Goal: Task Accomplishment & Management: Manage account settings

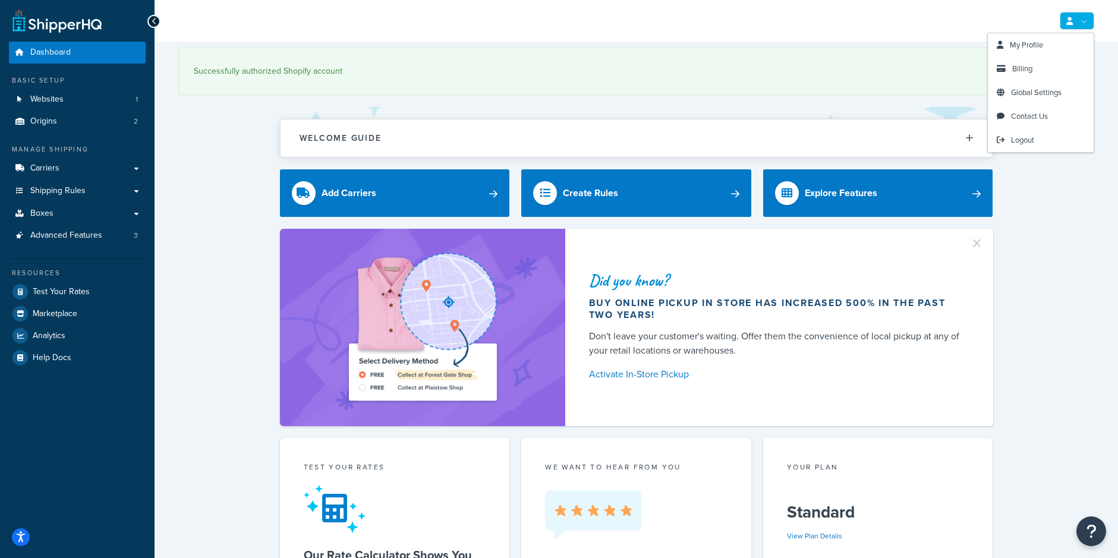
click at [1083, 23] on link at bounding box center [1076, 21] width 34 height 18
click at [1052, 67] on link "Billing" at bounding box center [1040, 69] width 106 height 24
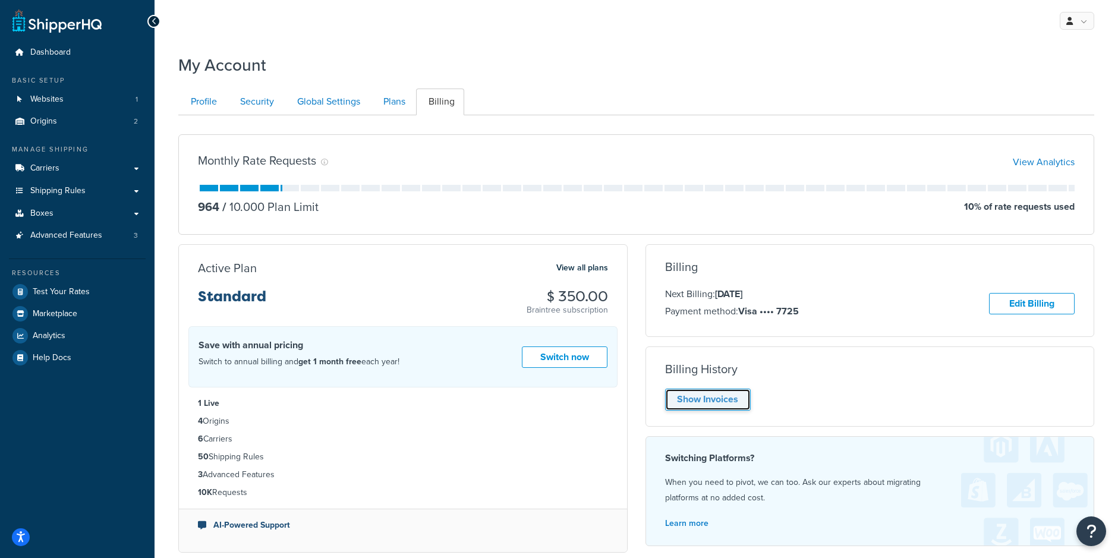
click at [706, 401] on link "Show Invoices" at bounding box center [708, 400] width 86 height 22
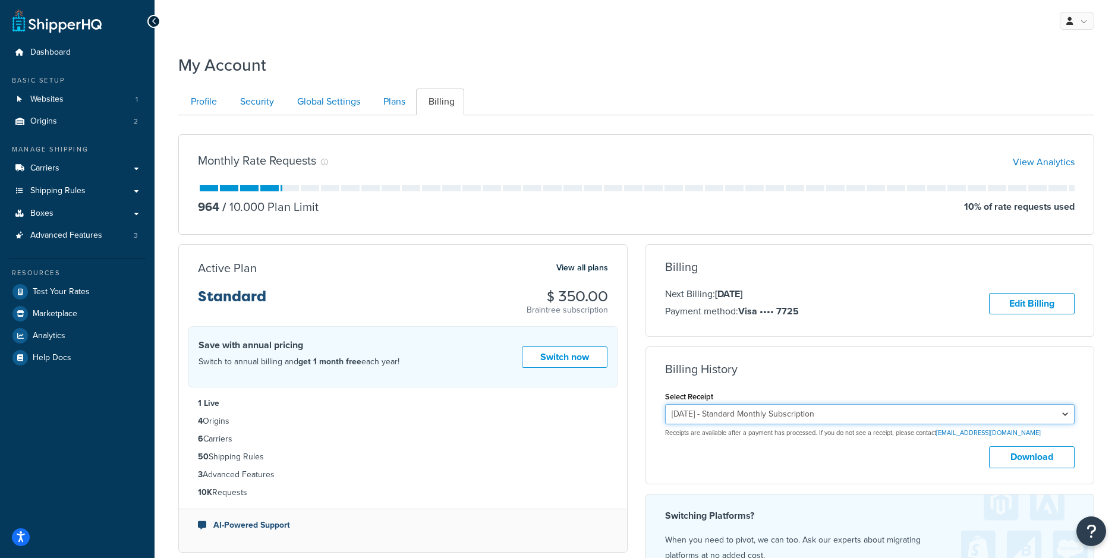
click at [846, 408] on select "[DATE] - Standard Monthly Subscription [DATE] - Standard Monthly Subscription […" at bounding box center [870, 414] width 410 height 20
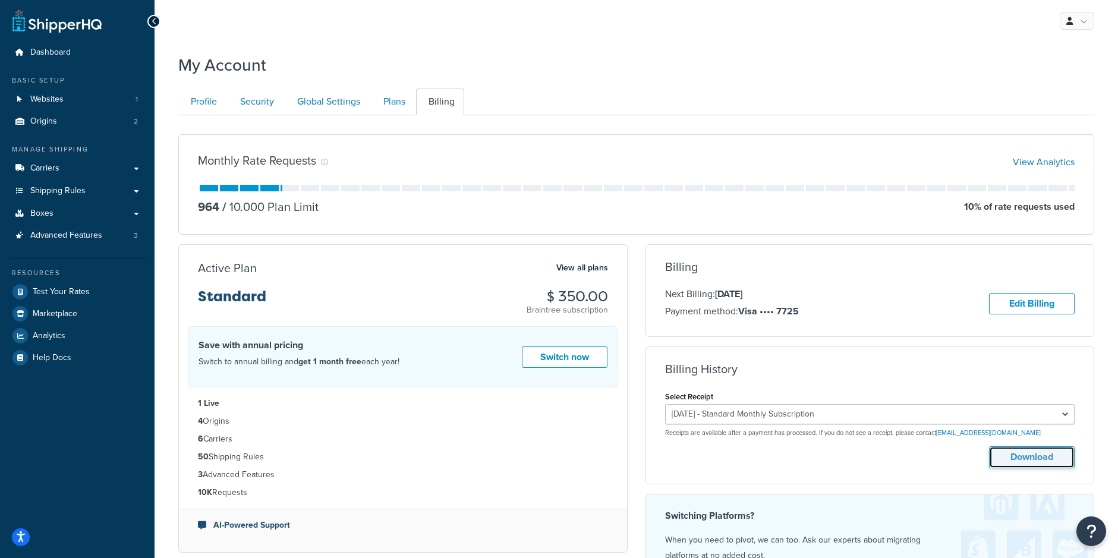
click at [1023, 457] on button "Download" at bounding box center [1032, 457] width 86 height 22
click at [772, 411] on div "Select Receipt [DATE] - Standard Monthly Subscription [DATE] - Standard Monthly…" at bounding box center [870, 413] width 410 height 49
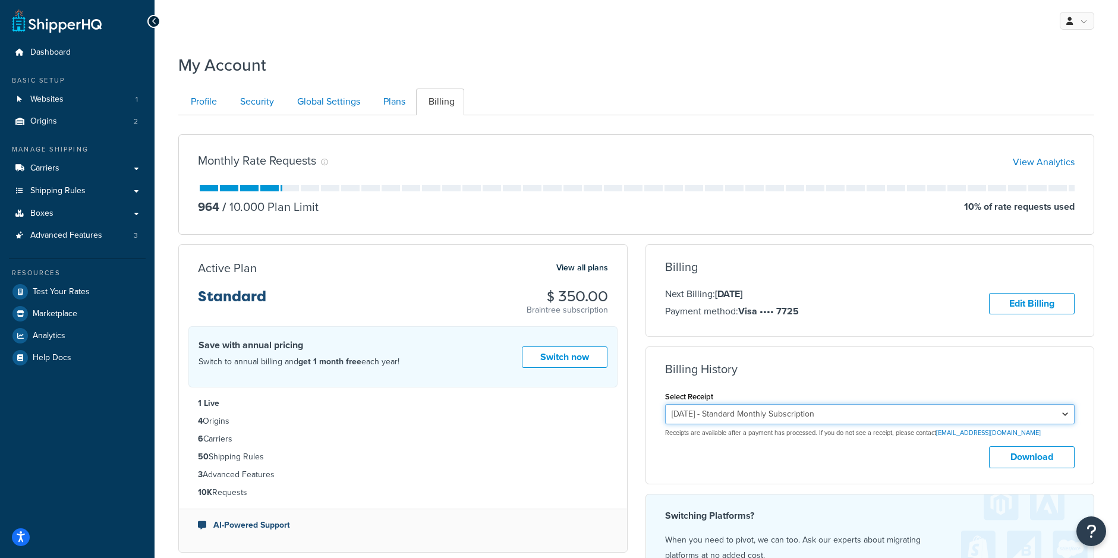
click at [770, 410] on select "[DATE] - Standard Monthly Subscription [DATE] - Standard Monthly Subscription […" at bounding box center [870, 414] width 410 height 20
click at [665, 404] on select "[DATE] - Standard Monthly Subscription [DATE] - Standard Monthly Subscription […" at bounding box center [870, 414] width 410 height 20
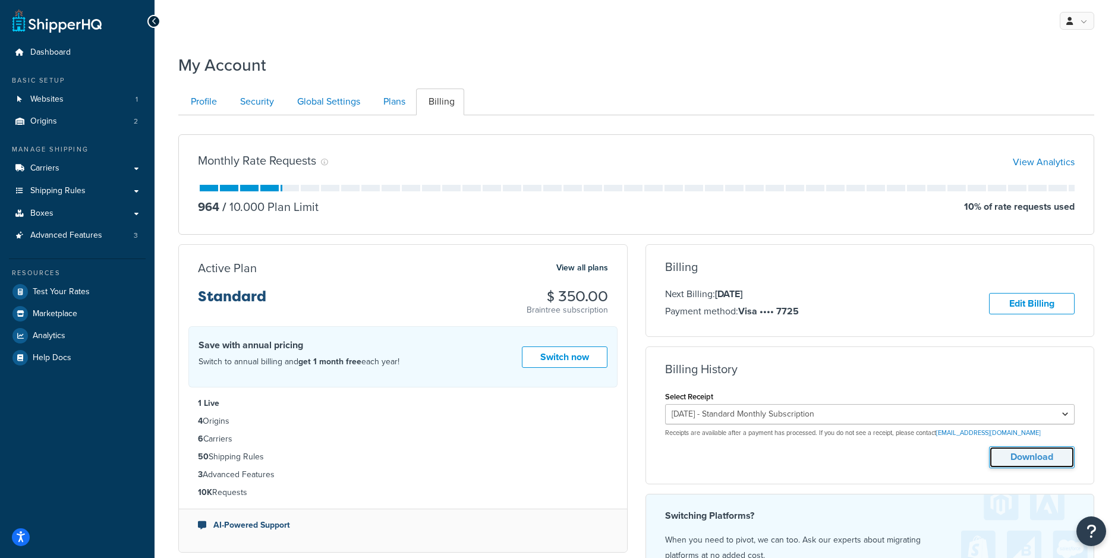
click at [1044, 459] on button "Download" at bounding box center [1032, 457] width 86 height 22
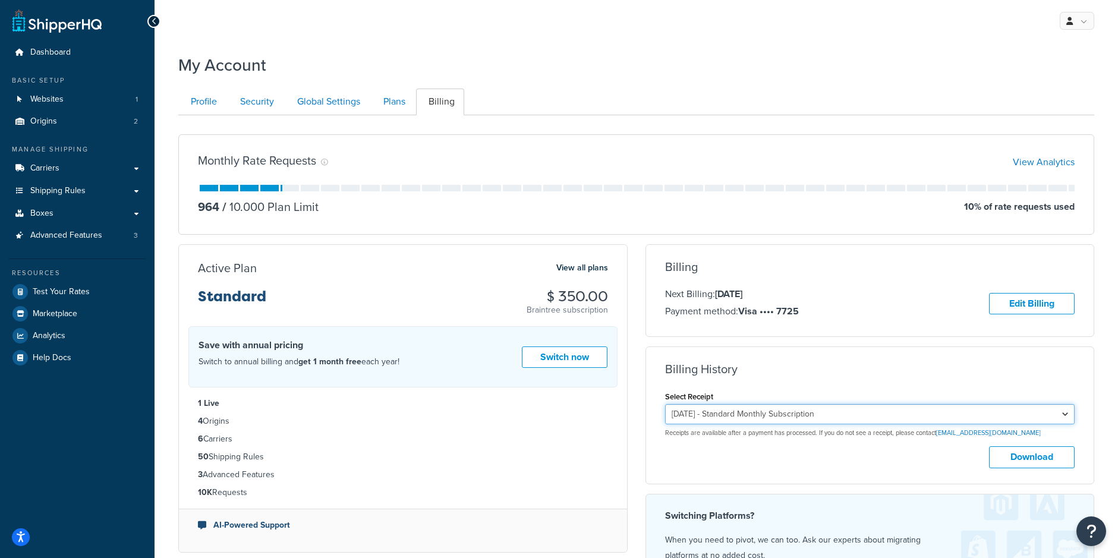
click at [740, 413] on select "[DATE] - Standard Monthly Subscription [DATE] - Standard Monthly Subscription […" at bounding box center [870, 414] width 410 height 20
click at [665, 404] on select "[DATE] - Standard Monthly Subscription [DATE] - Standard Monthly Subscription […" at bounding box center [870, 414] width 410 height 20
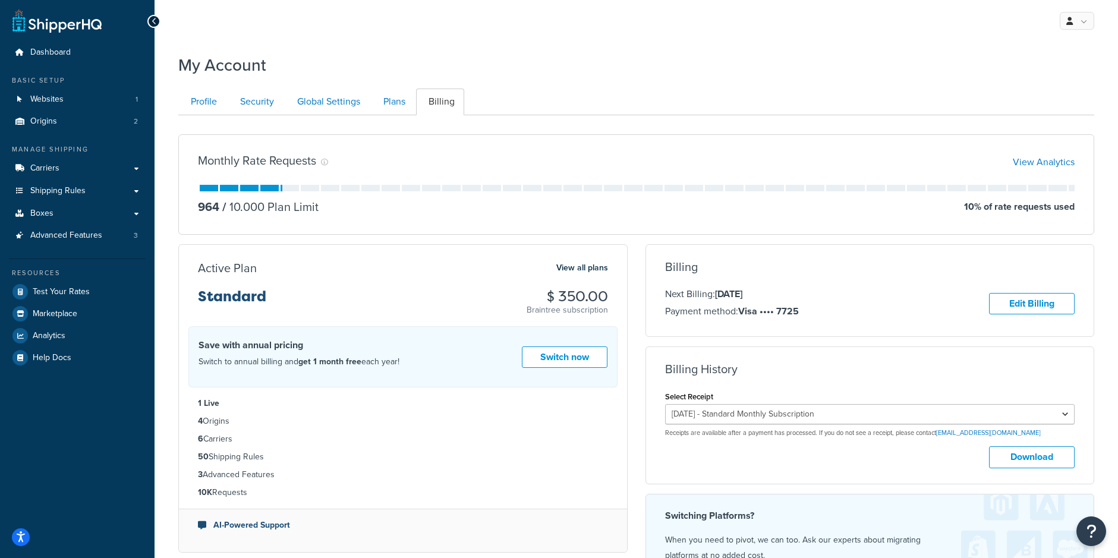
drag, startPoint x: 734, startPoint y: 377, endPoint x: 712, endPoint y: 392, distance: 26.5
click at [734, 375] on h3 "Billing History" at bounding box center [701, 368] width 72 height 13
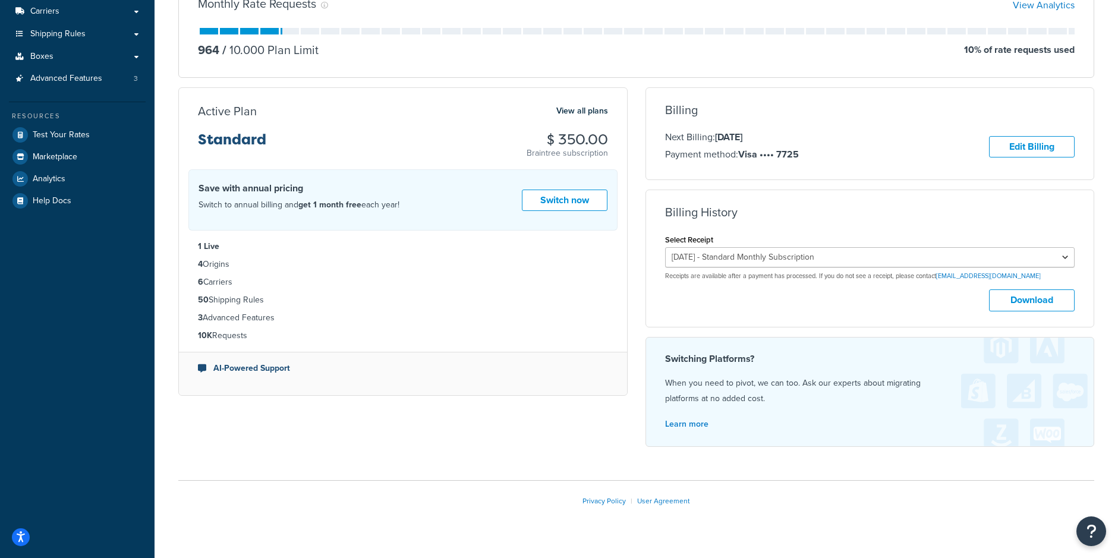
scroll to position [179, 0]
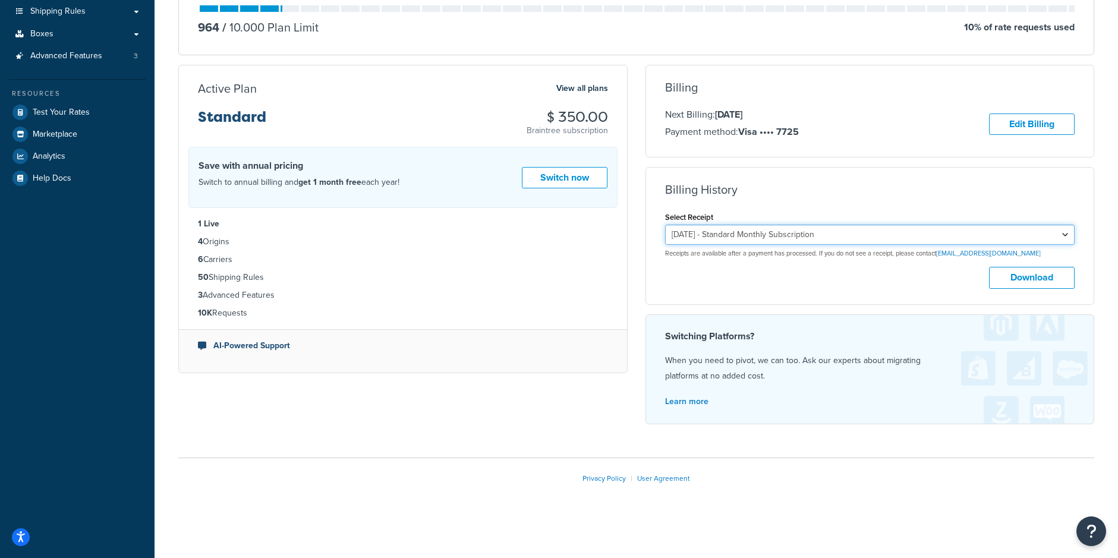
click at [783, 230] on select "September 4, 2025 - Standard Monthly Subscription August 4, 2025 - Standard Mon…" at bounding box center [870, 235] width 410 height 20
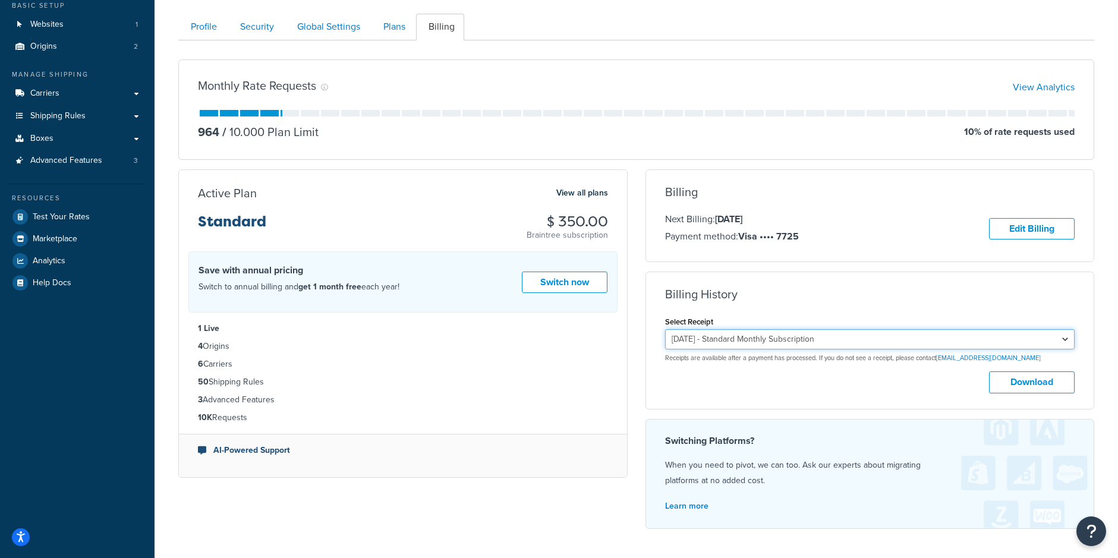
scroll to position [0, 0]
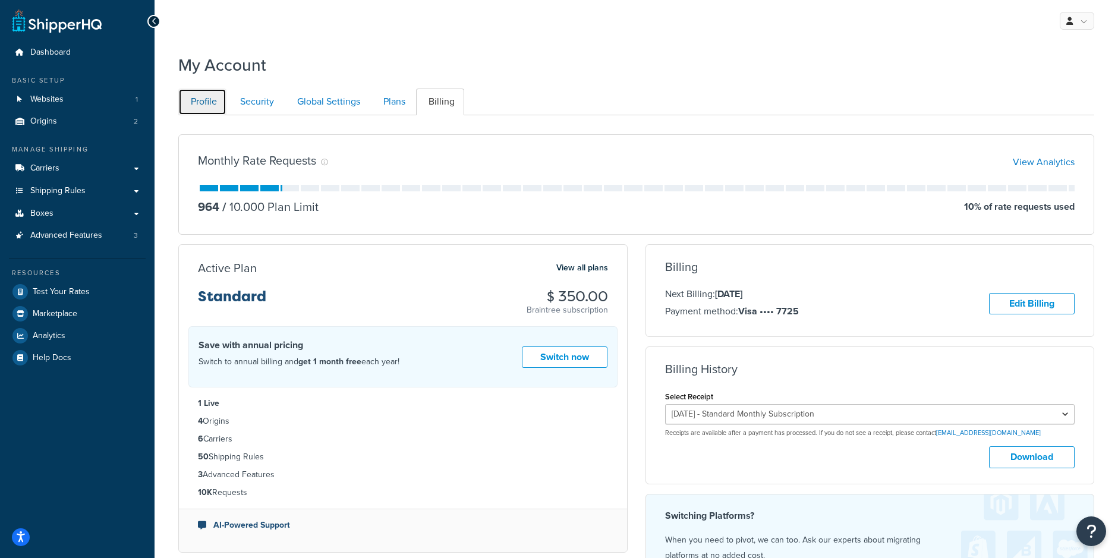
click at [216, 97] on link "Profile" at bounding box center [202, 102] width 48 height 27
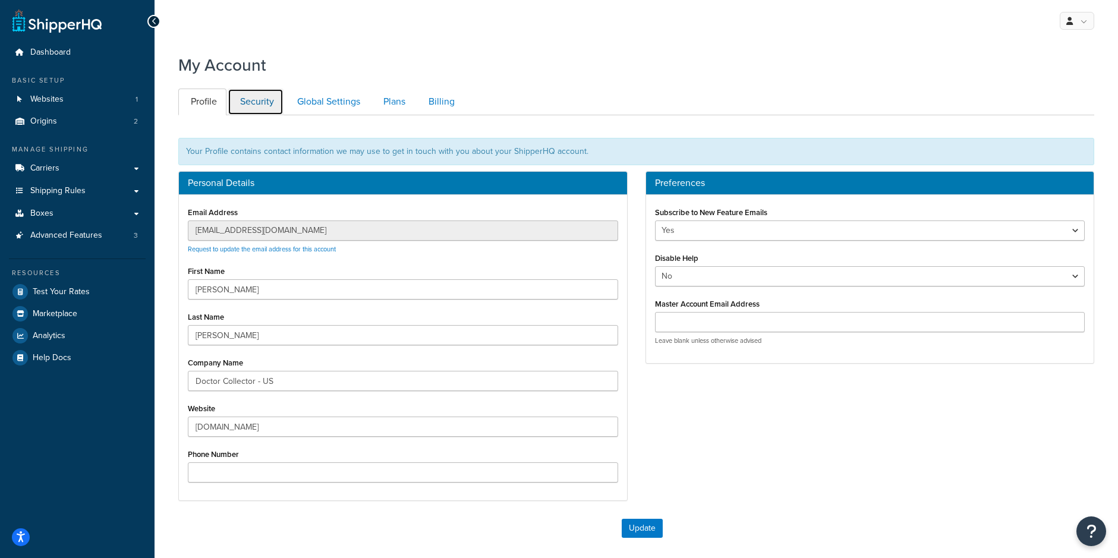
click at [261, 96] on link "Security" at bounding box center [256, 102] width 56 height 27
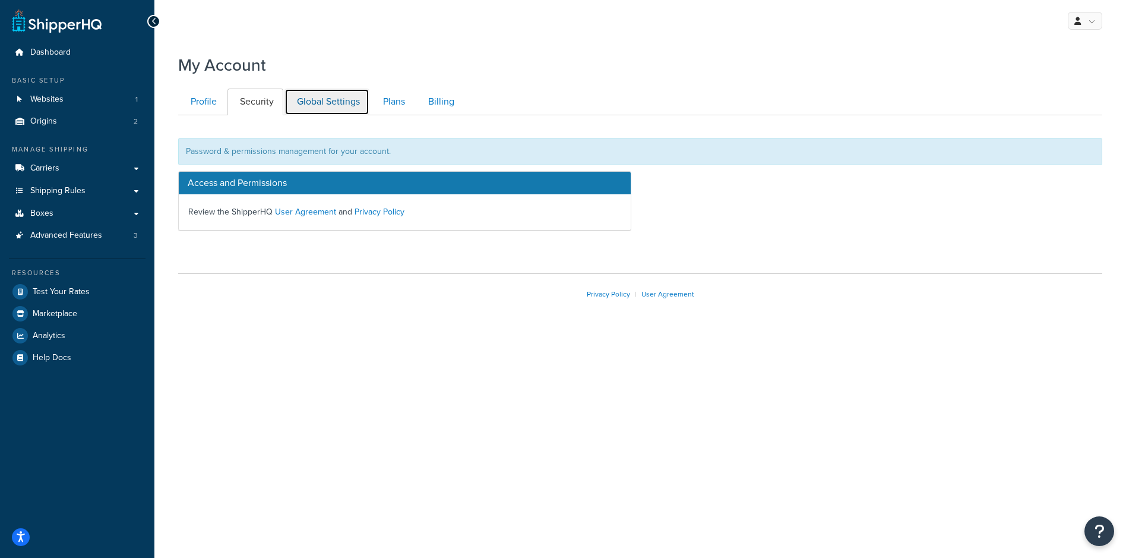
click at [310, 106] on link "Global Settings" at bounding box center [327, 102] width 85 height 27
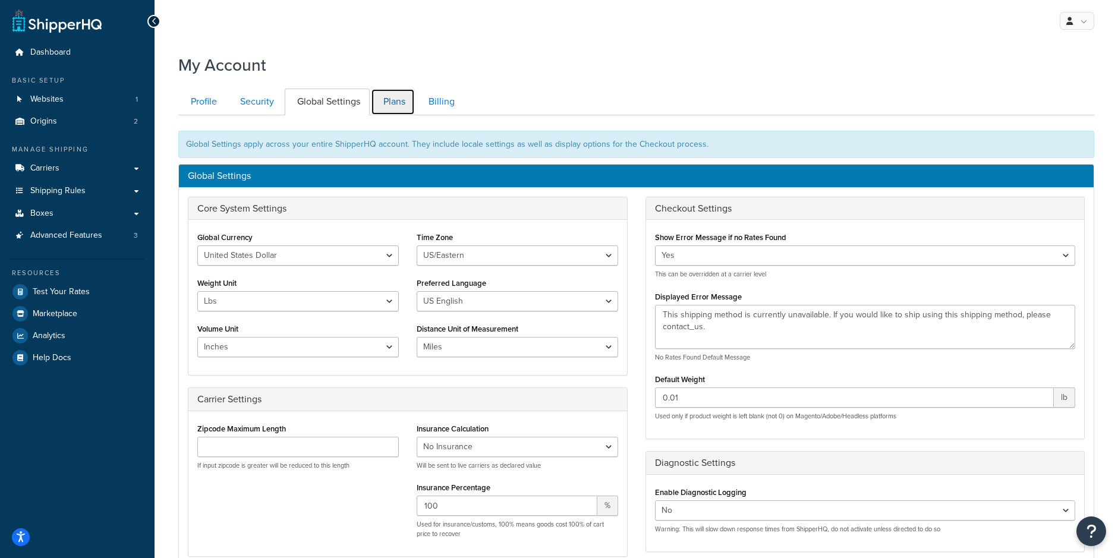
click at [402, 91] on link "Plans" at bounding box center [393, 102] width 44 height 27
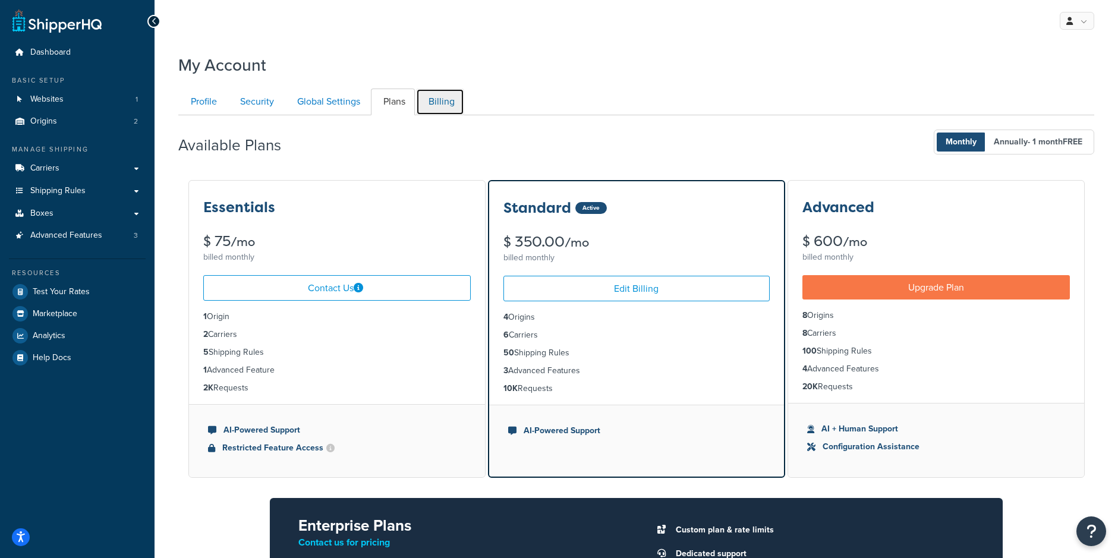
click at [450, 109] on link "Billing" at bounding box center [440, 102] width 48 height 27
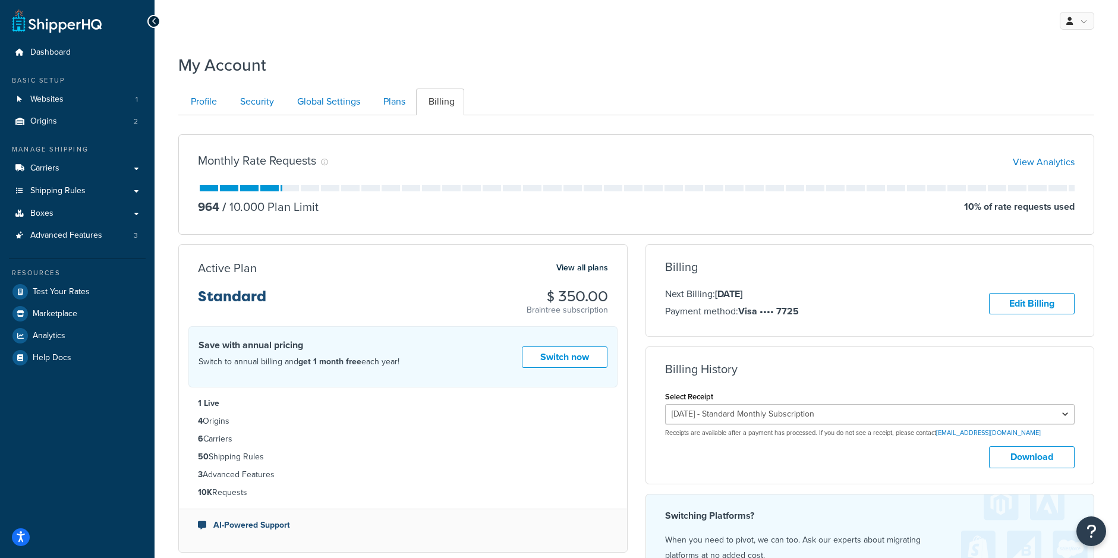
scroll to position [115, 0]
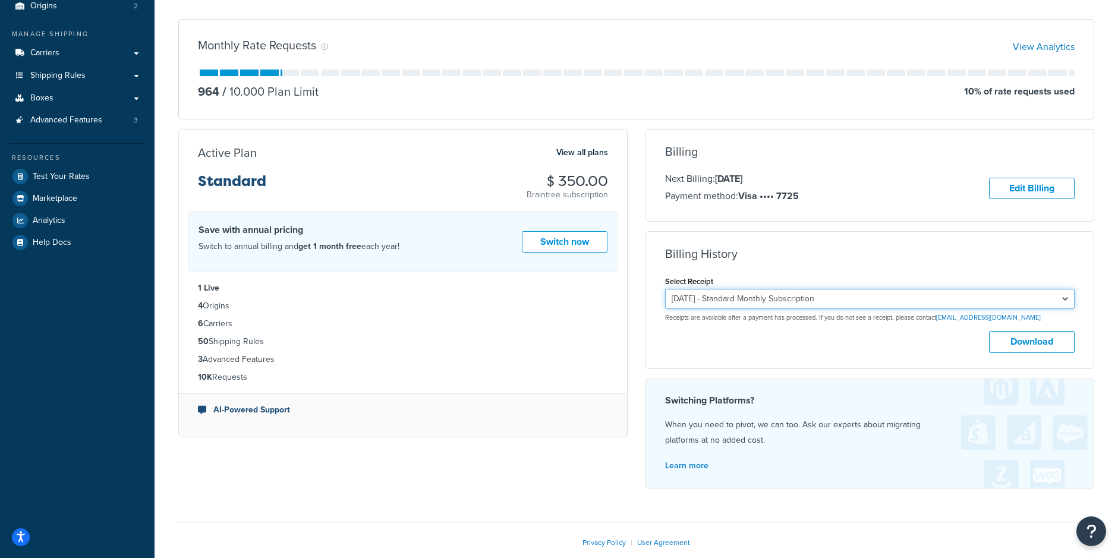
click at [750, 305] on select "September 4, 2025 - Standard Monthly Subscription August 4, 2025 - Standard Mon…" at bounding box center [870, 299] width 410 height 20
click at [665, 289] on select "September 4, 2025 - Standard Monthly Subscription August 4, 2025 - Standard Mon…" at bounding box center [870, 299] width 410 height 20
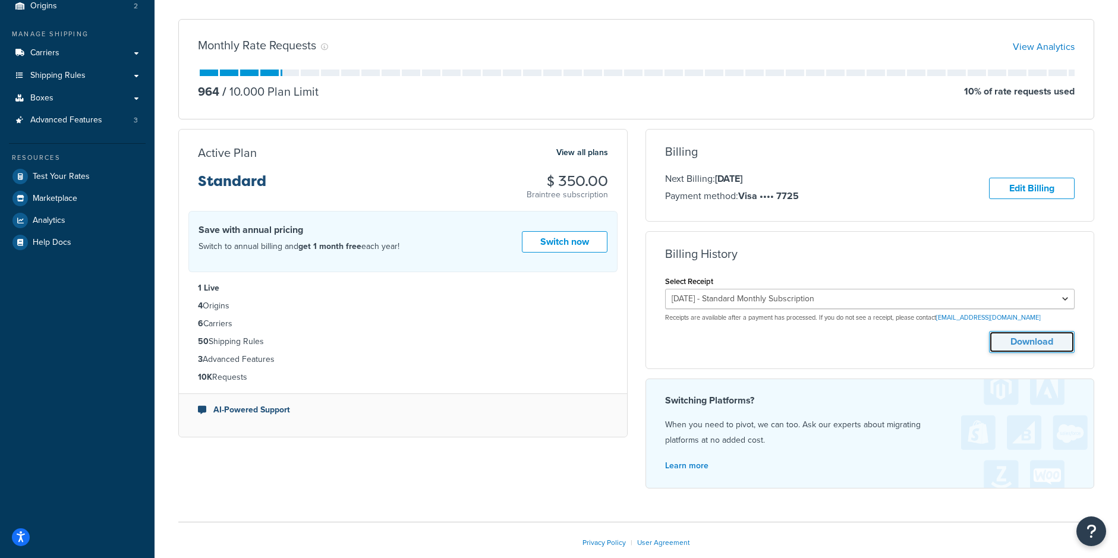
click at [1031, 339] on button "Download" at bounding box center [1032, 342] width 86 height 22
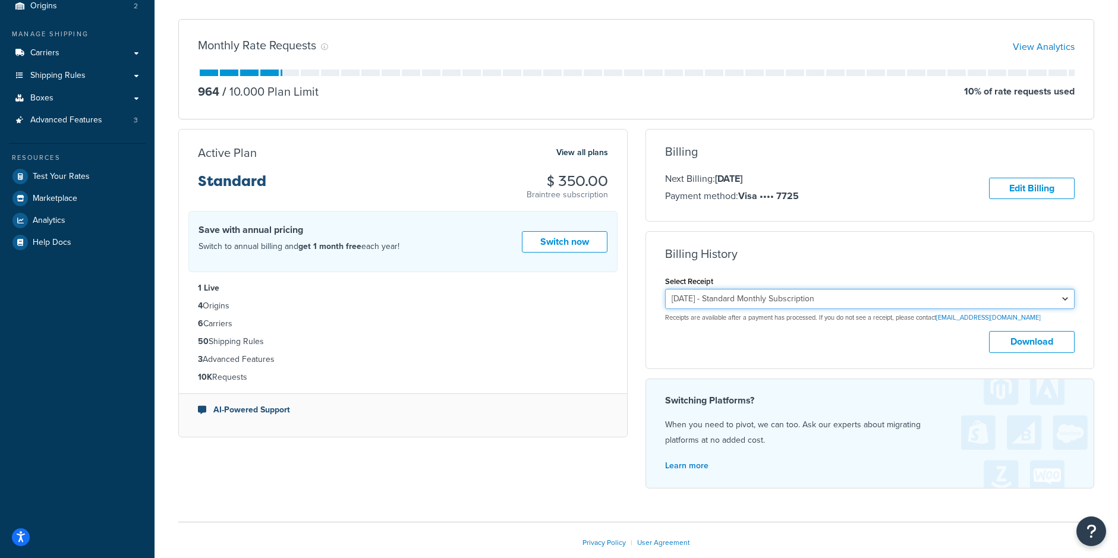
click at [727, 303] on select "September 4, 2025 - Standard Monthly Subscription August 4, 2025 - Standard Mon…" at bounding box center [870, 299] width 410 height 20
select select "91dz57v7"
click at [665, 289] on select "September 4, 2025 - Standard Monthly Subscription August 4, 2025 - Standard Mon…" at bounding box center [870, 299] width 410 height 20
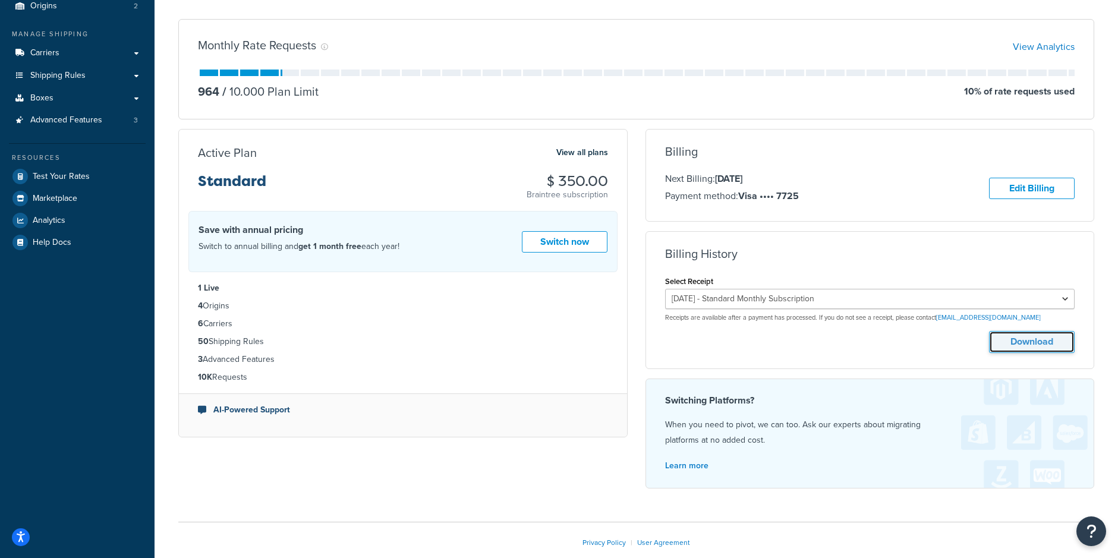
click at [1008, 340] on button "Download" at bounding box center [1032, 342] width 86 height 22
